Goal: Information Seeking & Learning: Learn about a topic

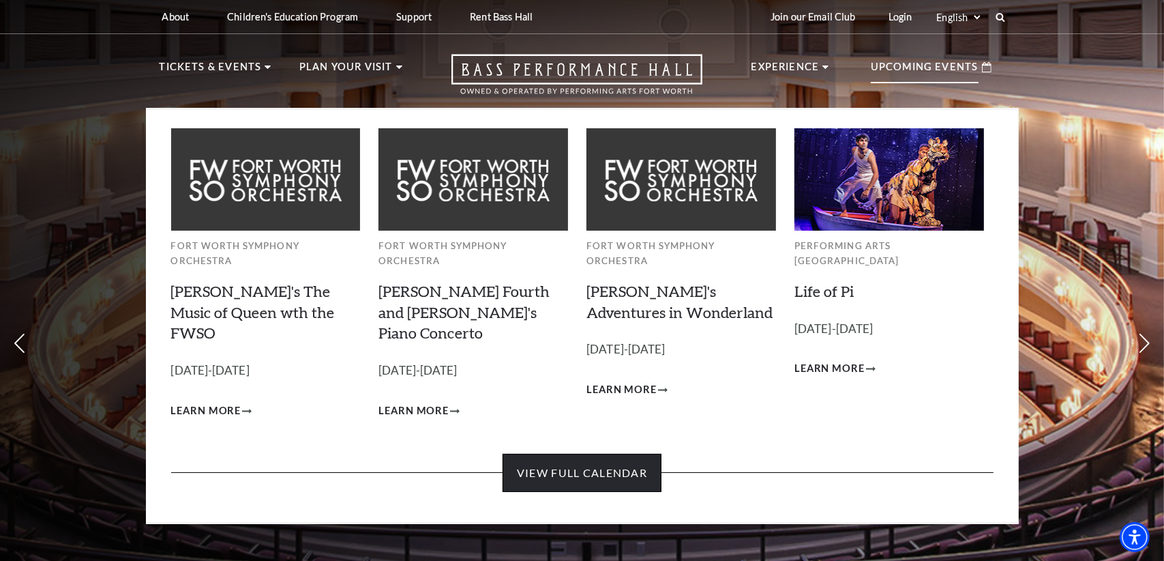
click at [621, 454] on link "View Full Calendar" at bounding box center [582, 473] width 159 height 38
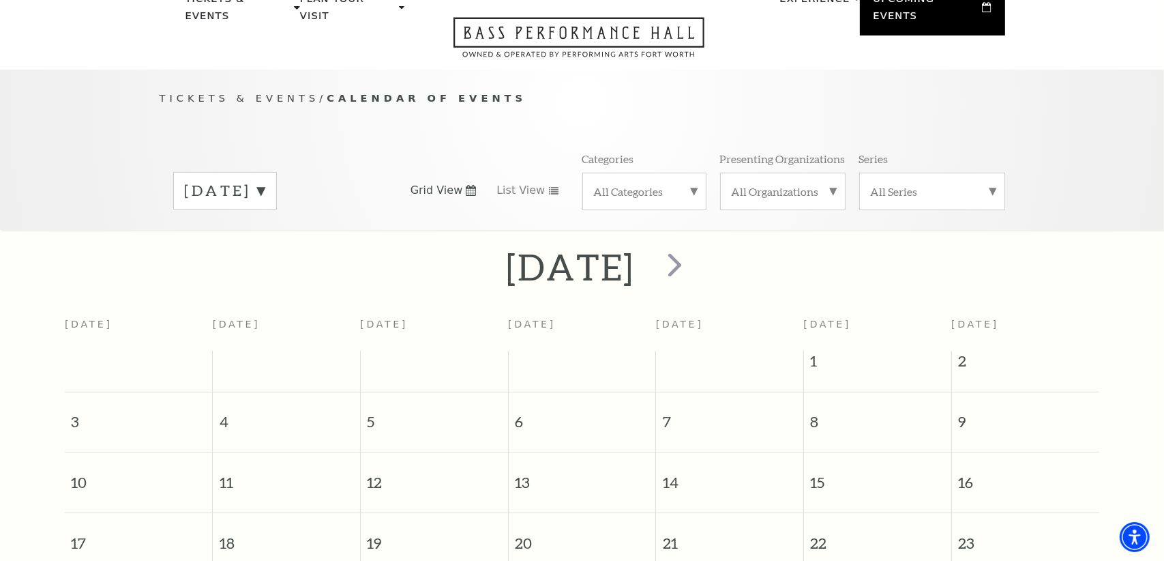
scroll to position [136, 0]
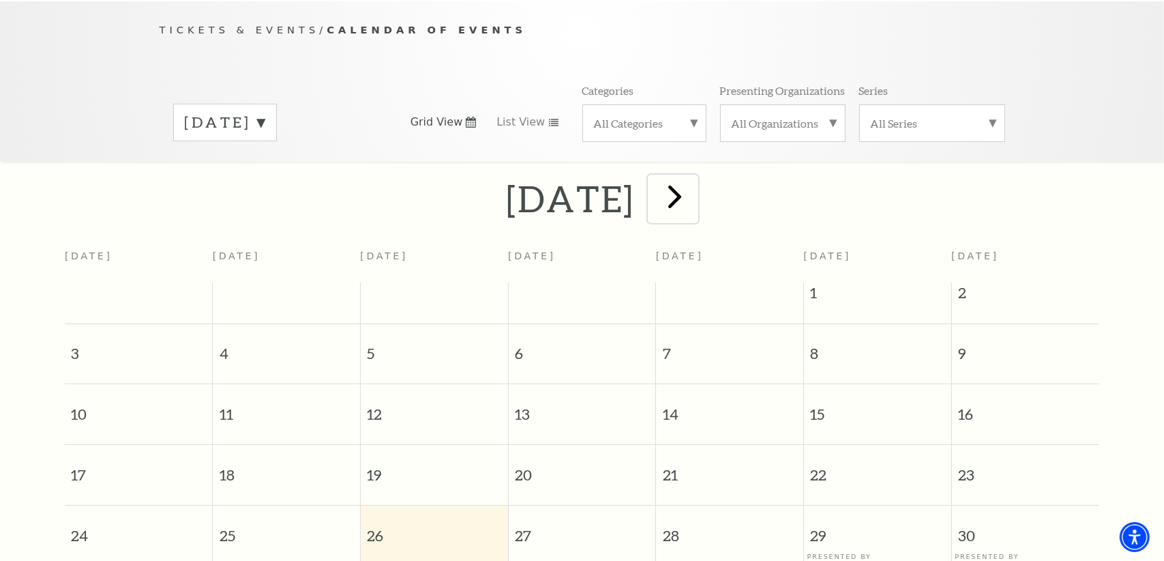
click at [694, 180] on span "next" at bounding box center [674, 196] width 39 height 39
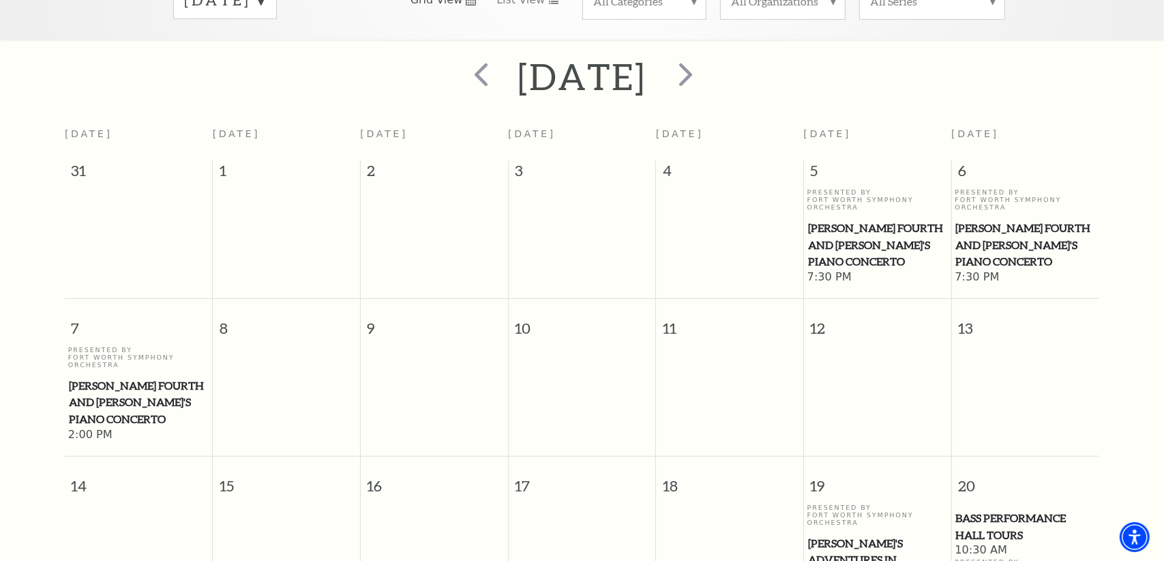
scroll to position [188, 0]
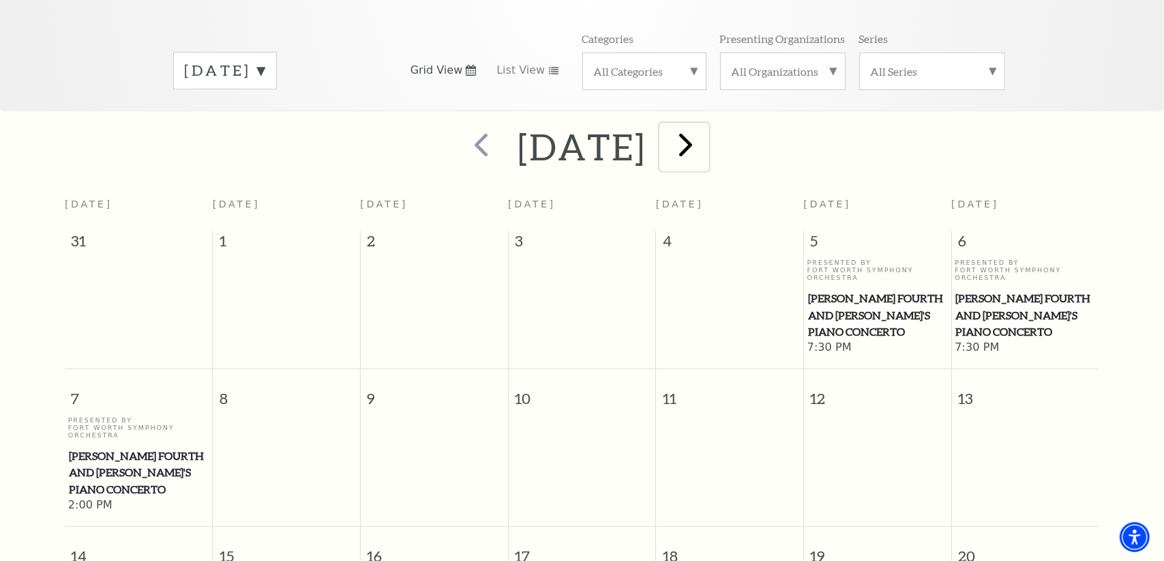
click at [706, 125] on span "next" at bounding box center [686, 144] width 39 height 39
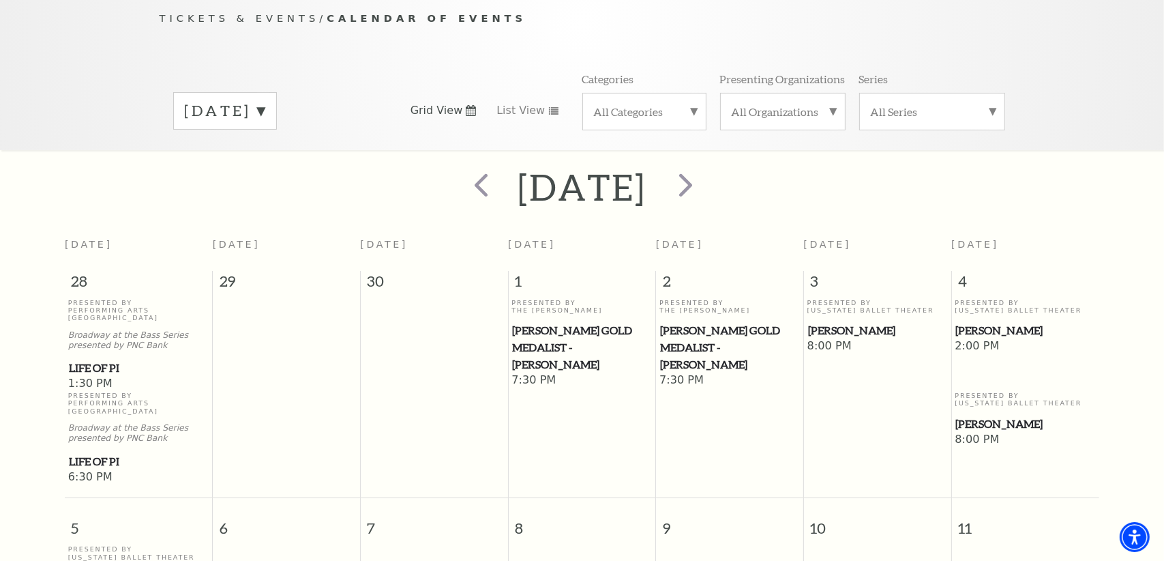
scroll to position [0, 0]
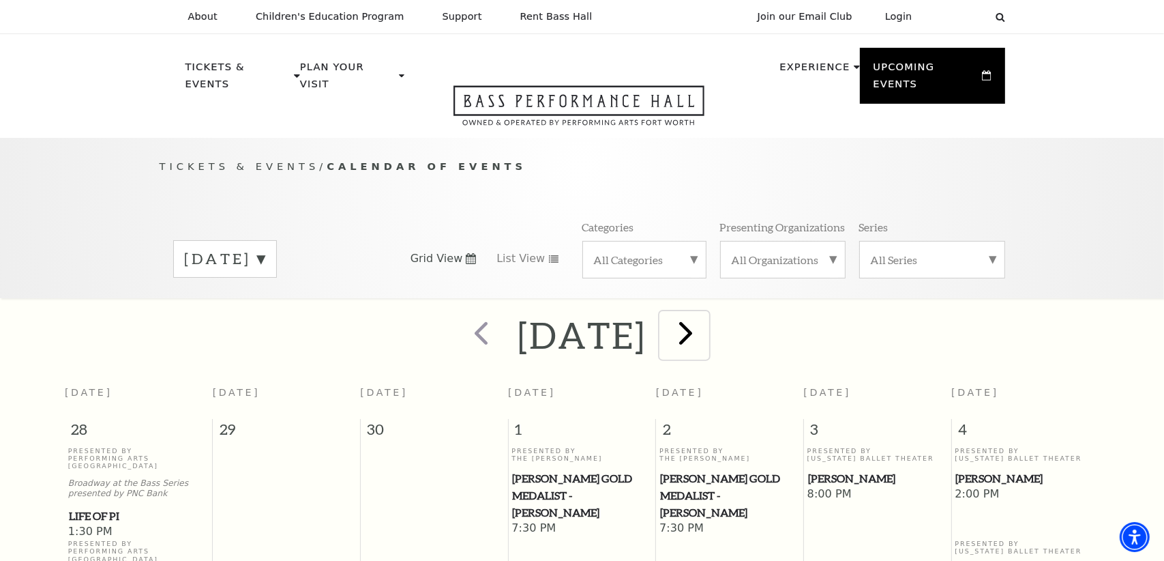
click at [706, 313] on span "next" at bounding box center [686, 332] width 39 height 39
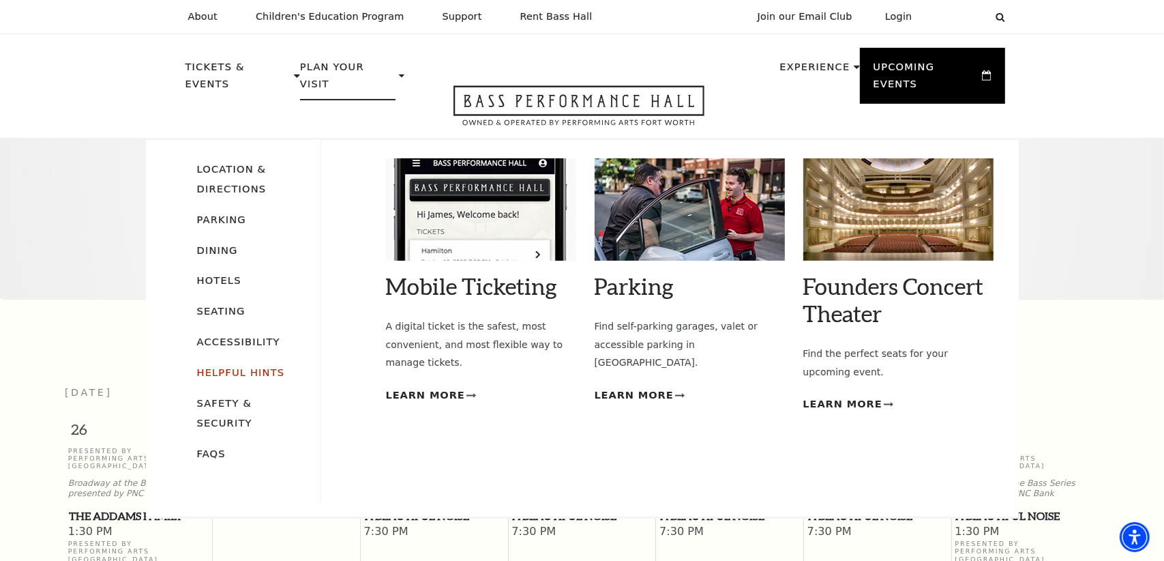
click at [222, 366] on link "Helpful Hints" at bounding box center [241, 372] width 88 height 12
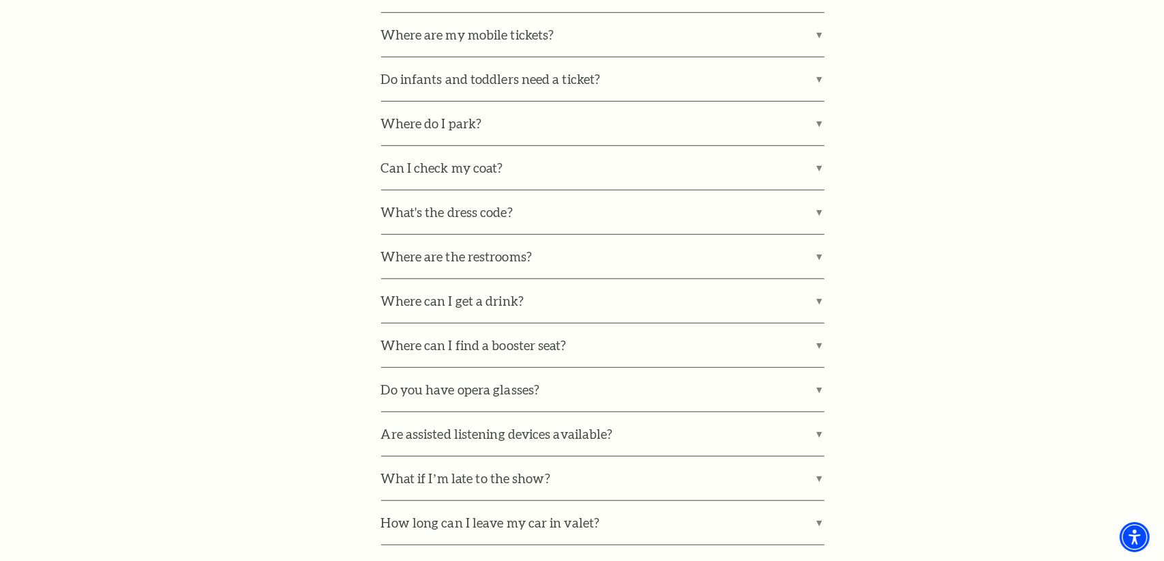
scroll to position [1091, 0]
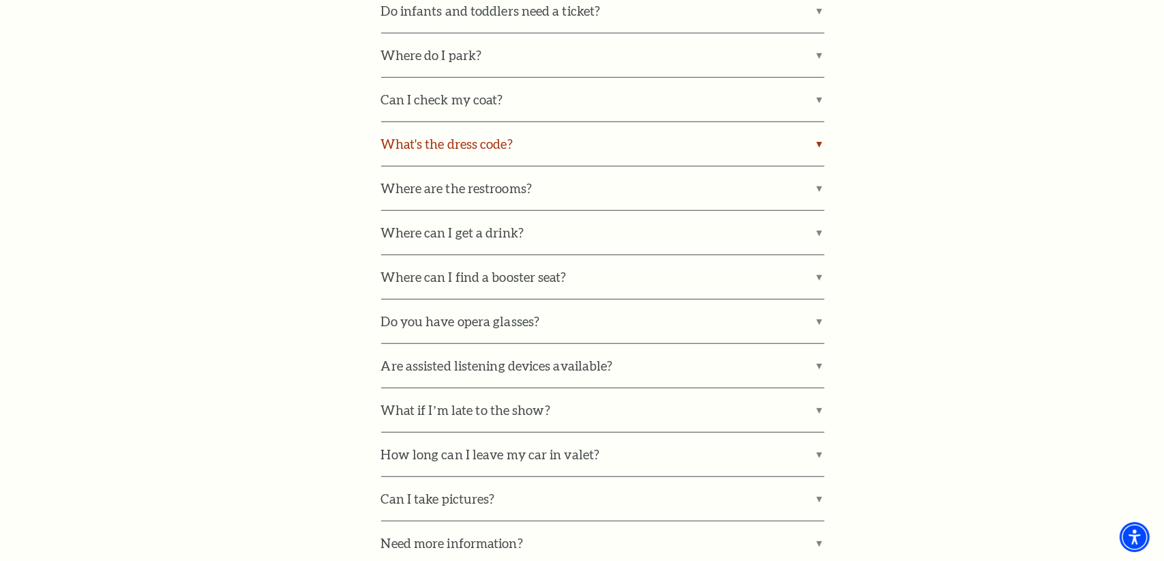
click at [454, 155] on label "What's the dress code?" at bounding box center [602, 144] width 443 height 44
click at [0, 0] on input "What's the dress code?" at bounding box center [0, 0] width 0 height 0
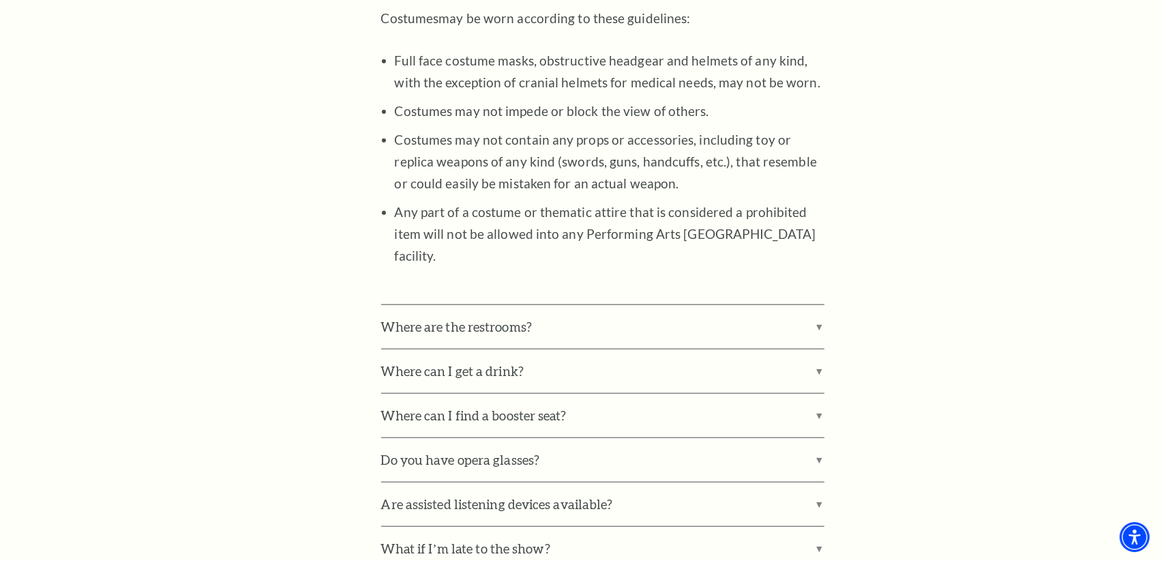
scroll to position [1501, 0]
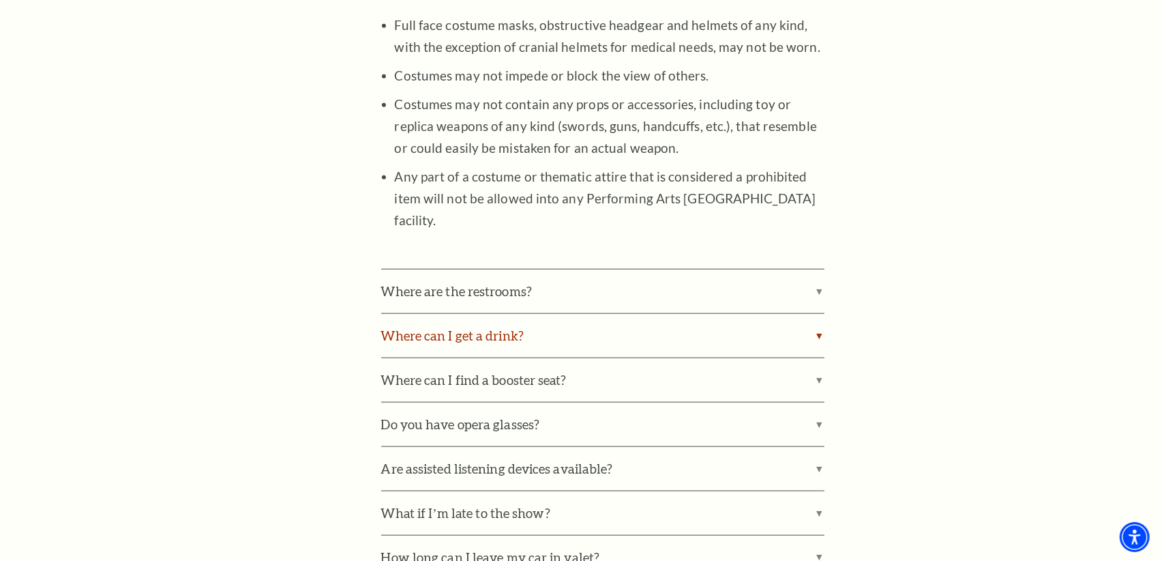
click at [463, 314] on label "Where can I get a drink?" at bounding box center [602, 336] width 443 height 44
click at [0, 0] on input "Where can I get a drink?" at bounding box center [0, 0] width 0 height 0
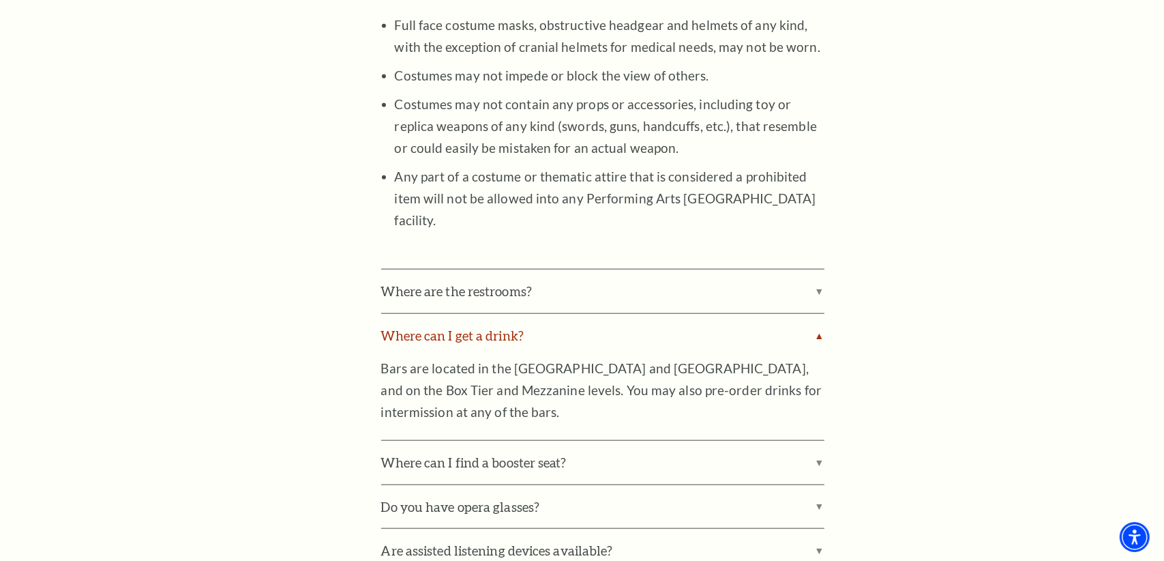
click at [463, 314] on label "Where can I get a drink?" at bounding box center [602, 336] width 443 height 44
click at [0, 0] on input "Where can I get a drink?" at bounding box center [0, 0] width 0 height 0
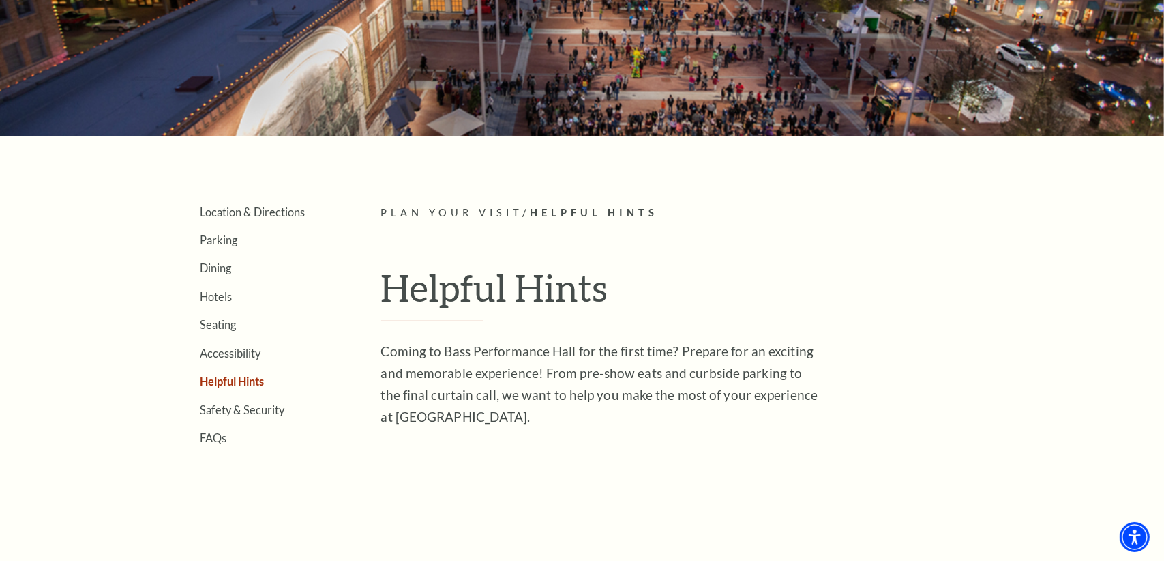
scroll to position [0, 0]
